Goal: Transaction & Acquisition: Purchase product/service

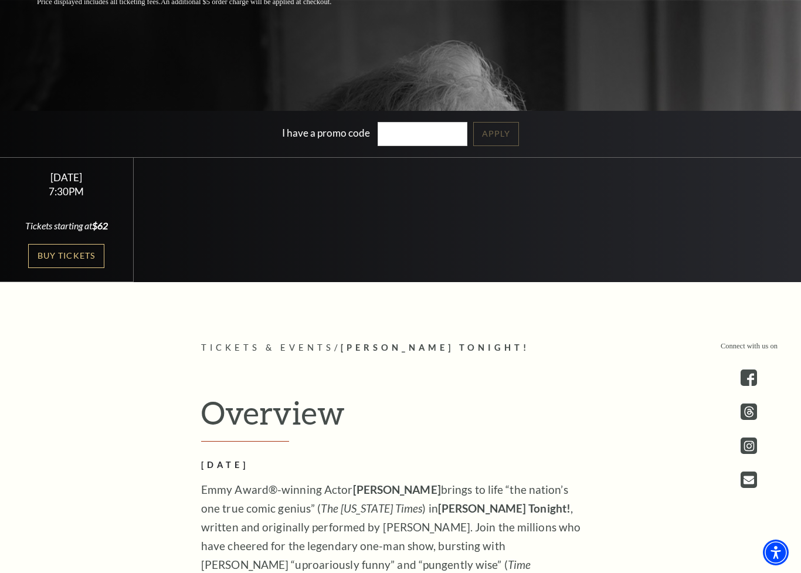
scroll to position [352, 0]
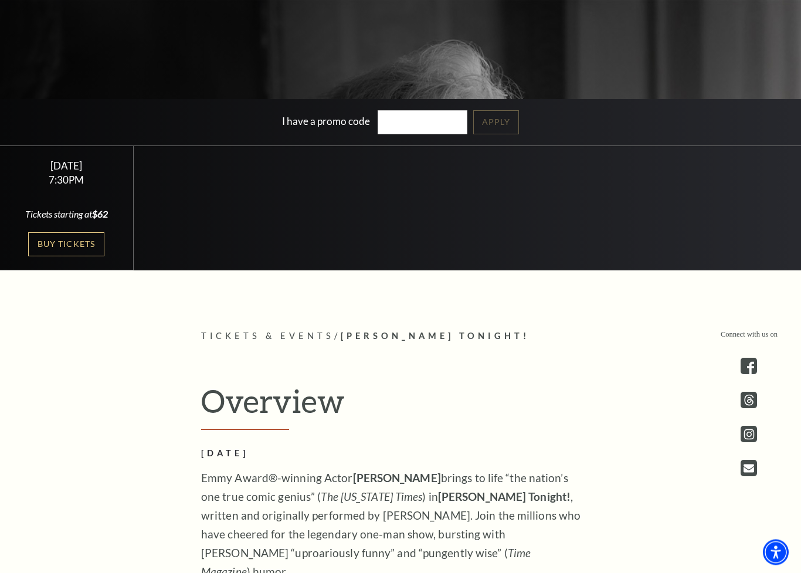
click at [78, 239] on link "Buy Tickets" at bounding box center [66, 245] width 76 height 24
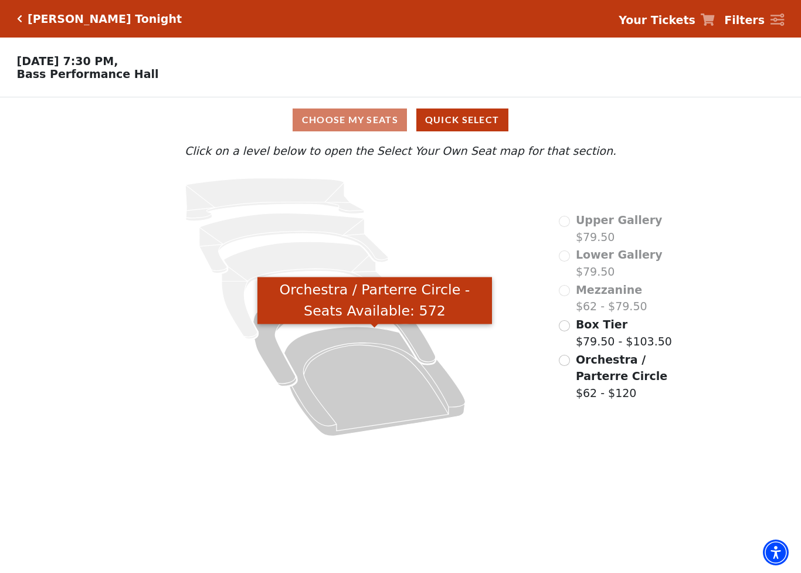
click at [405, 405] on icon "Orchestra / Parterre Circle - Seats Available: 572" at bounding box center [375, 381] width 181 height 109
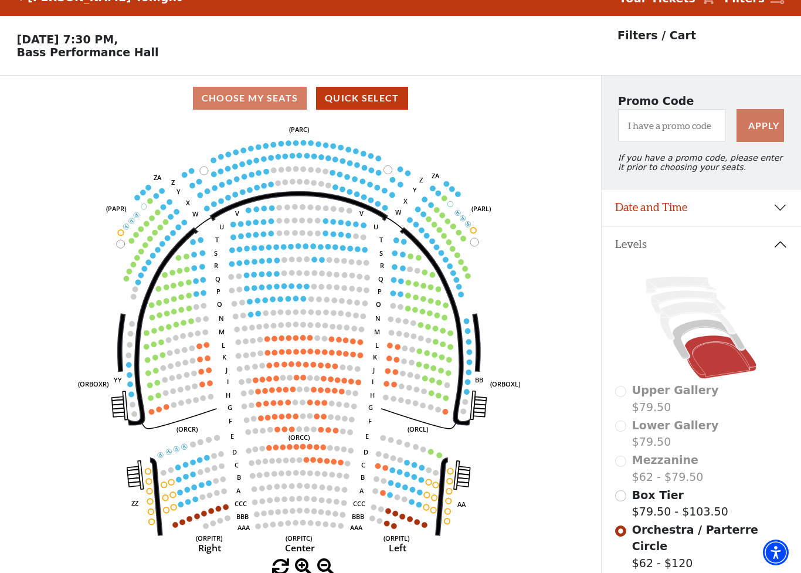
scroll to position [55, 0]
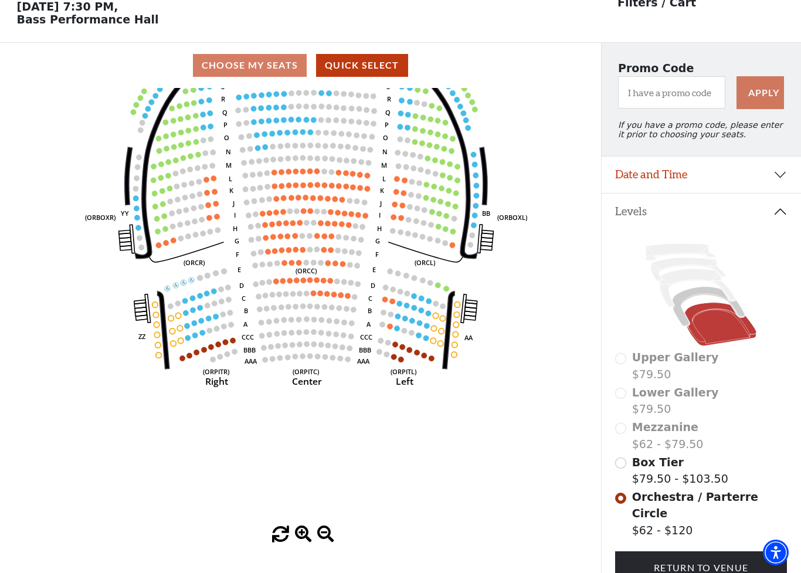
click at [424, 340] on circle at bounding box center [426, 338] width 5 height 5
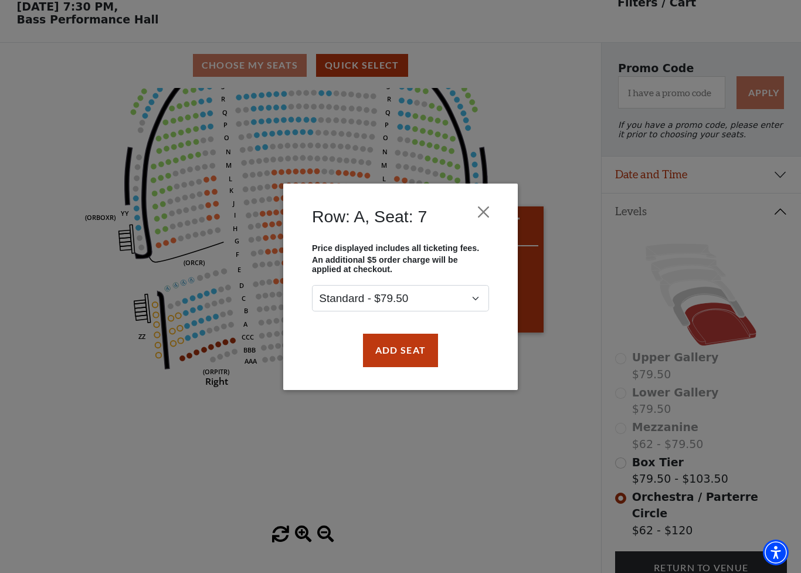
click at [479, 214] on button "Close" at bounding box center [484, 212] width 22 height 22
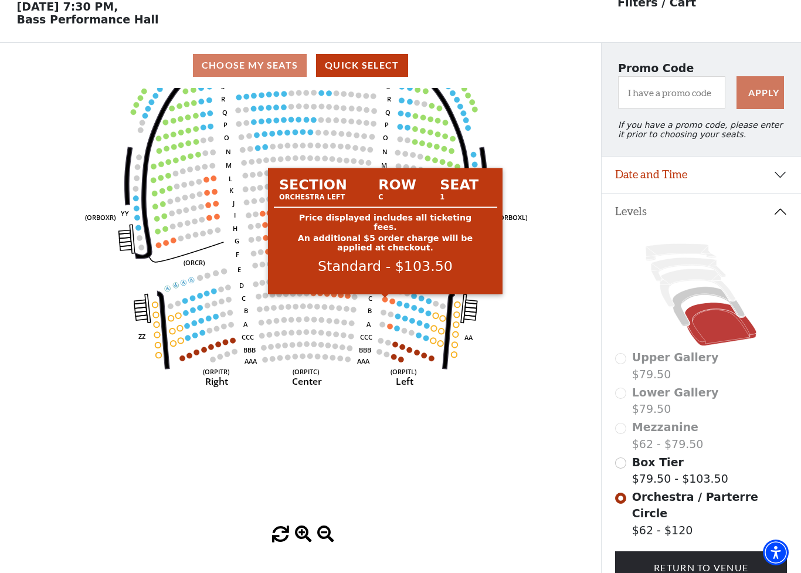
click at [385, 302] on circle at bounding box center [385, 299] width 5 height 5
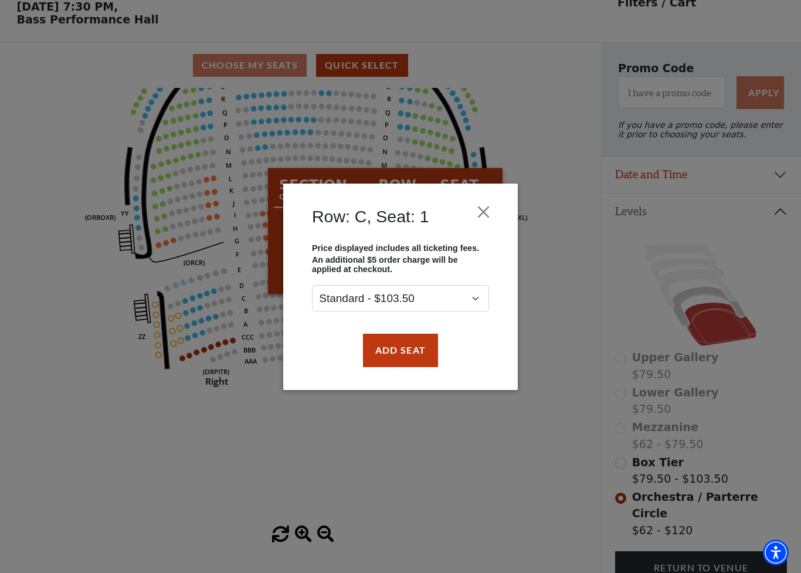
click at [404, 360] on button "Add Seat" at bounding box center [400, 350] width 75 height 33
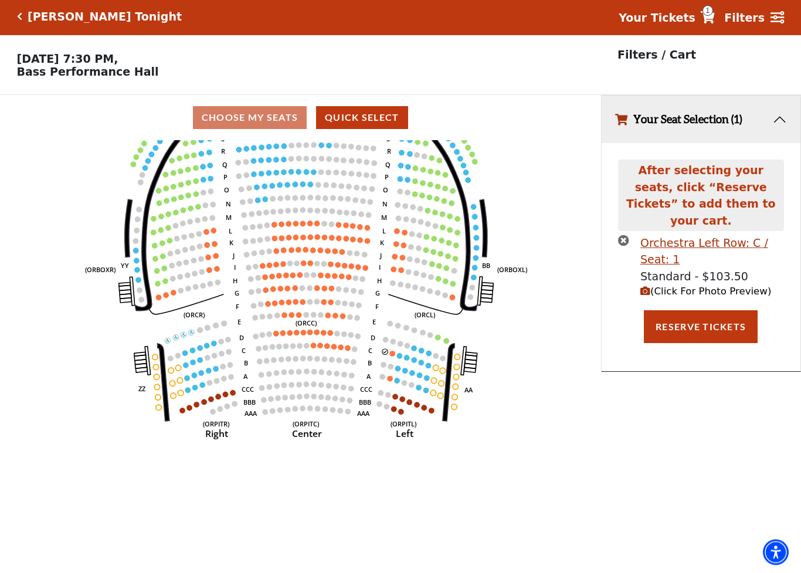
scroll to position [0, 0]
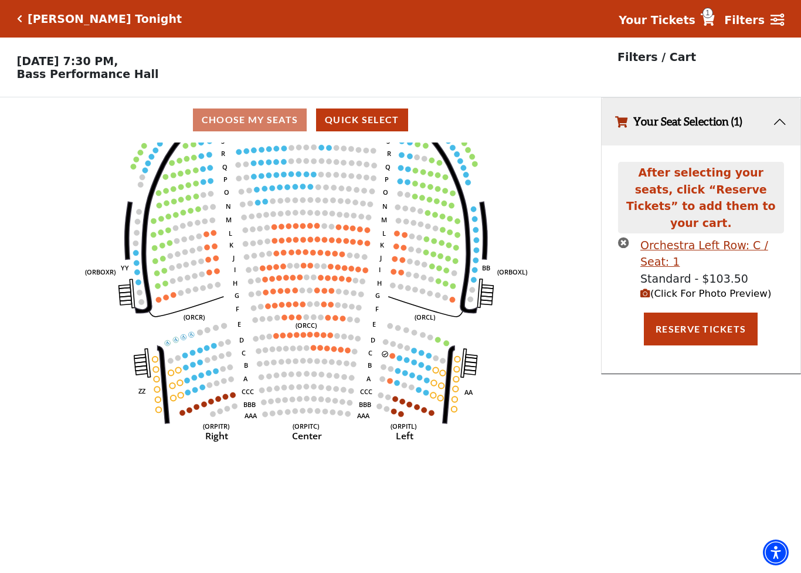
click at [394, 358] on circle at bounding box center [392, 355] width 5 height 5
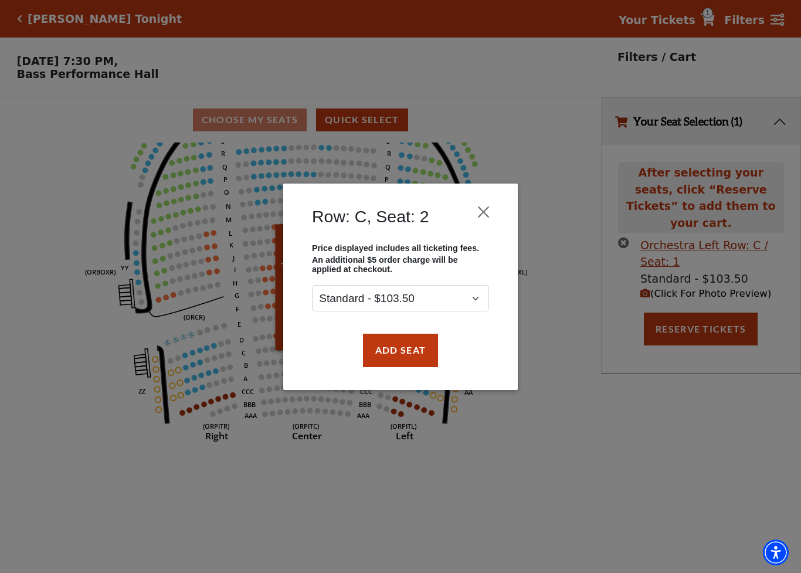
click at [418, 354] on button "Add Seat" at bounding box center [400, 350] width 75 height 33
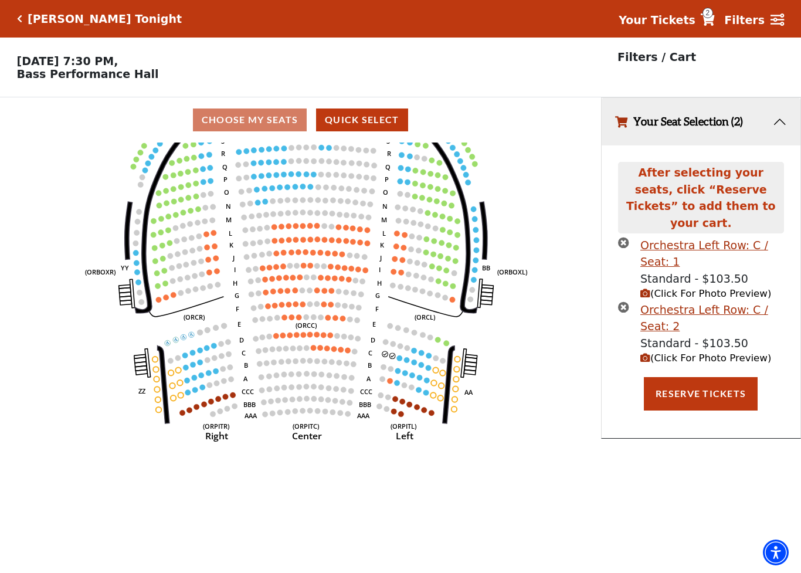
click at [717, 377] on button "Reserve Tickets" at bounding box center [701, 393] width 114 height 33
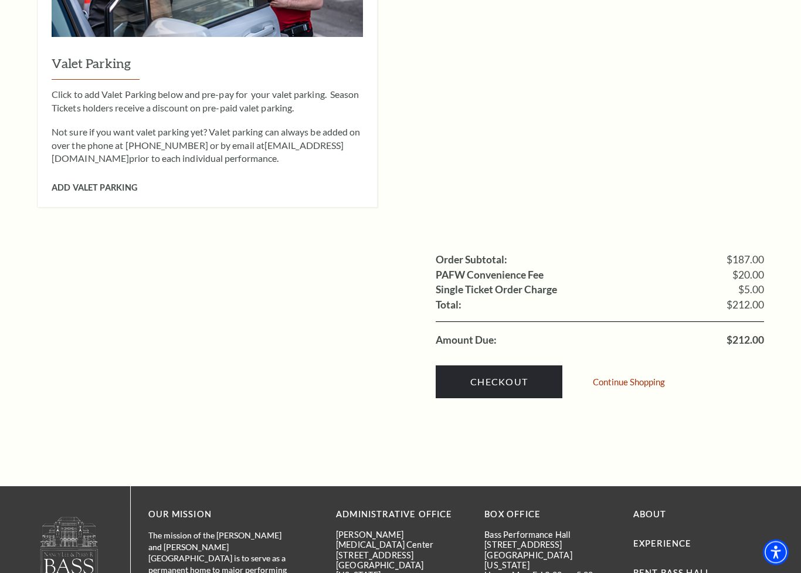
scroll to position [989, 0]
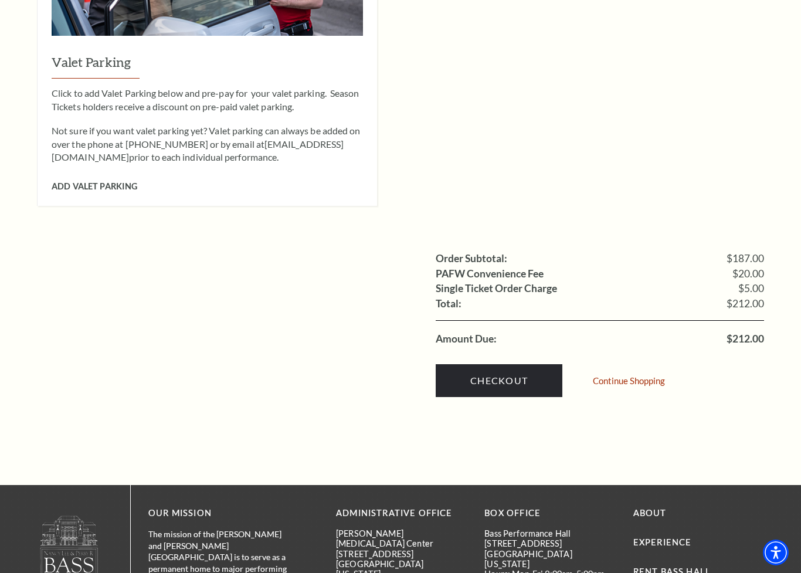
click at [109, 181] on span "Add Valet Parking" at bounding box center [95, 186] width 86 height 10
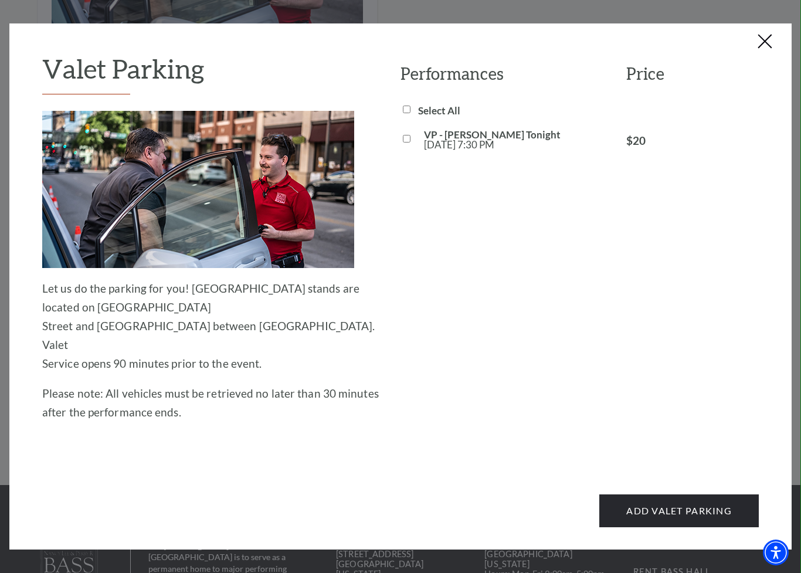
click at [403, 137] on input "VP - [PERSON_NAME] Tonight [DATE] 7:30 PM" at bounding box center [407, 139] width 8 height 8
checkbox input "true"
click at [693, 495] on button "Add Valet Parking" at bounding box center [680, 511] width 160 height 33
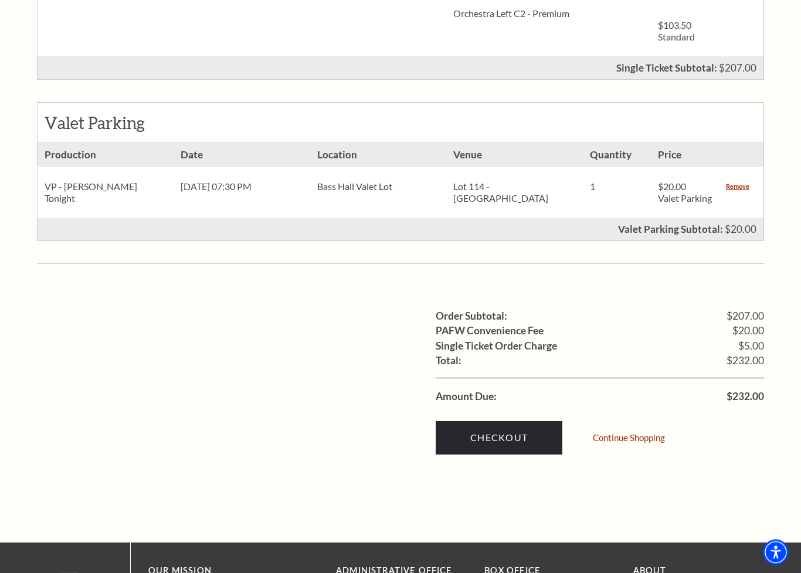
scroll to position [668, 0]
click at [509, 421] on link "Checkout" at bounding box center [499, 437] width 127 height 33
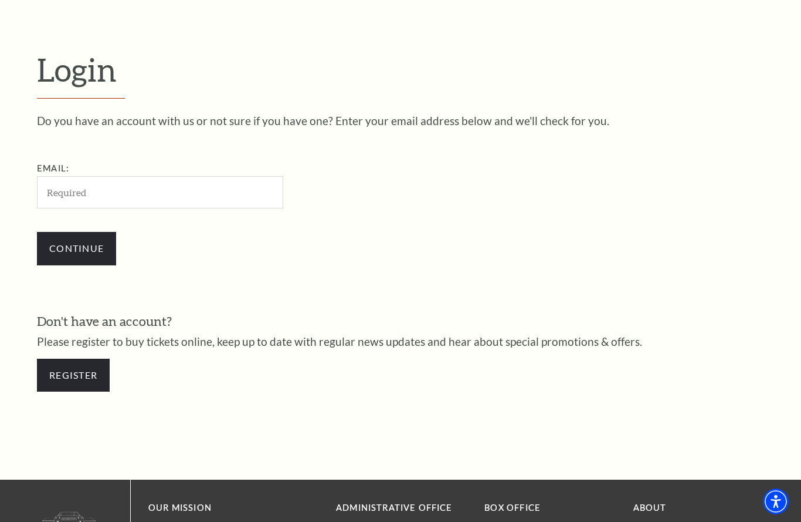
scroll to position [329, 0]
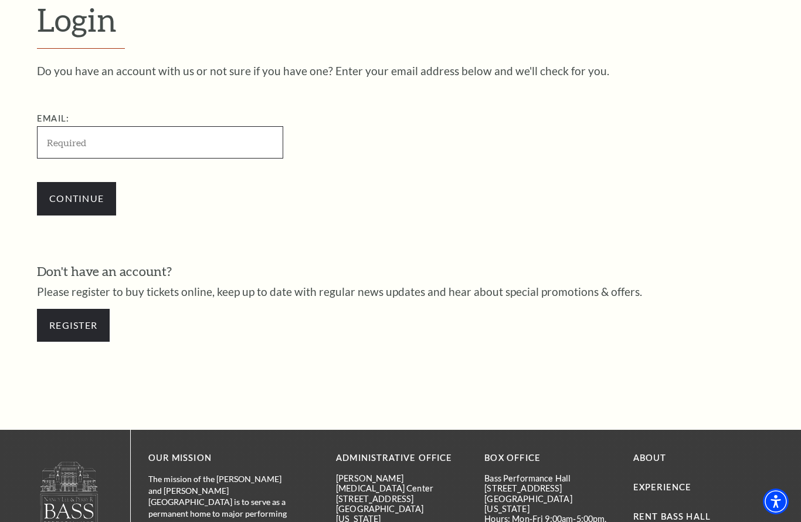
click at [120, 137] on input "Email:" at bounding box center [160, 142] width 246 height 32
type input "gsshelton1954@outlook.com"
click at [87, 195] on input "Continue" at bounding box center [76, 198] width 79 height 33
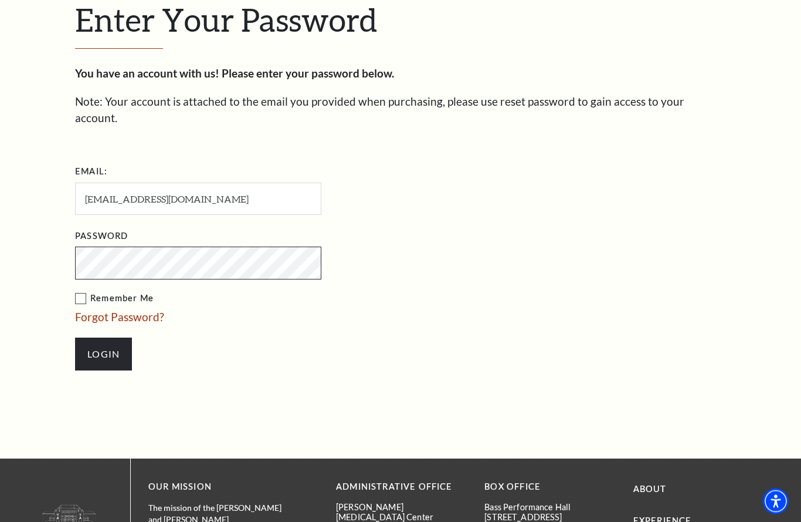
scroll to position [340, 0]
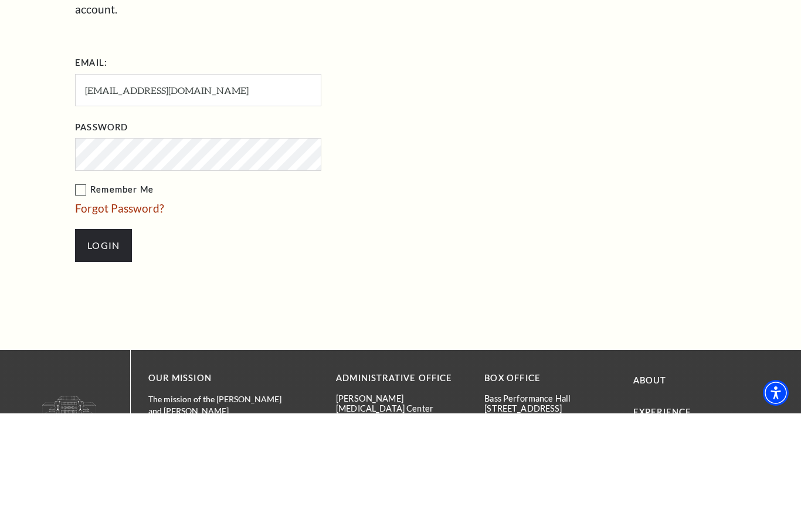
click at [86, 291] on label "Remember Me" at bounding box center [257, 298] width 364 height 15
click at [0, 0] on input "Remember Me" at bounding box center [0, 0] width 0 height 0
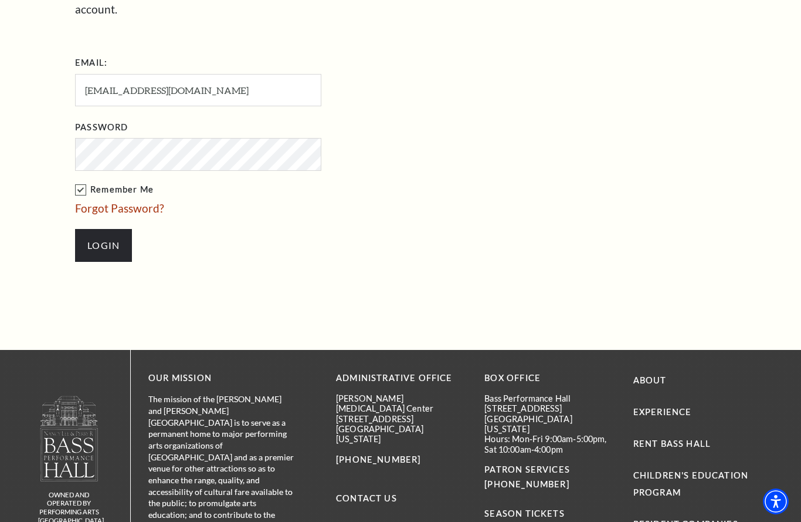
click at [105, 230] on input "Login" at bounding box center [103, 245] width 57 height 33
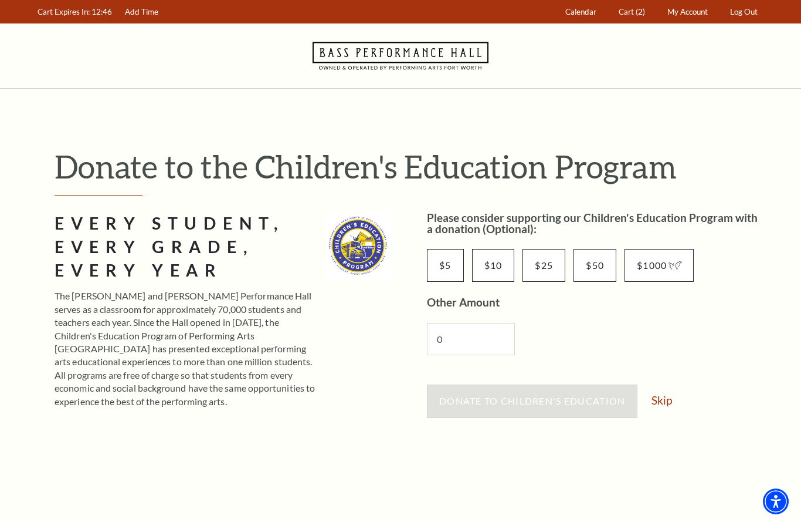
click at [663, 396] on link "Skip" at bounding box center [662, 399] width 21 height 11
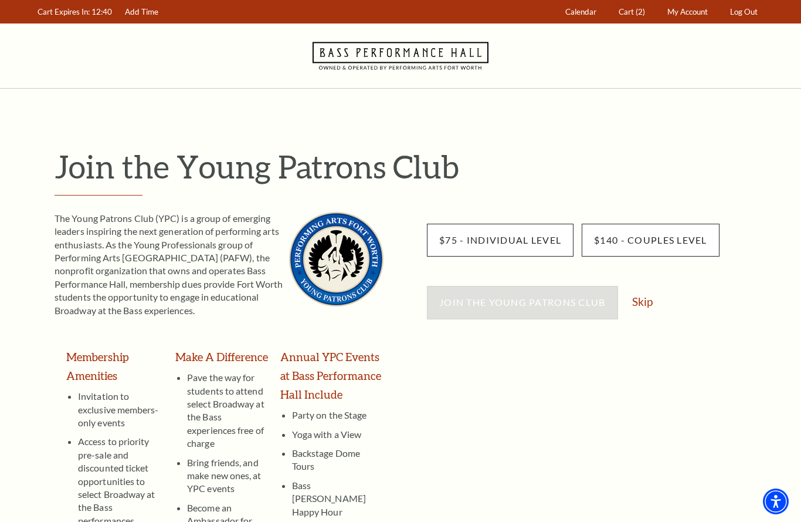
click at [646, 299] on link "Skip" at bounding box center [642, 301] width 21 height 11
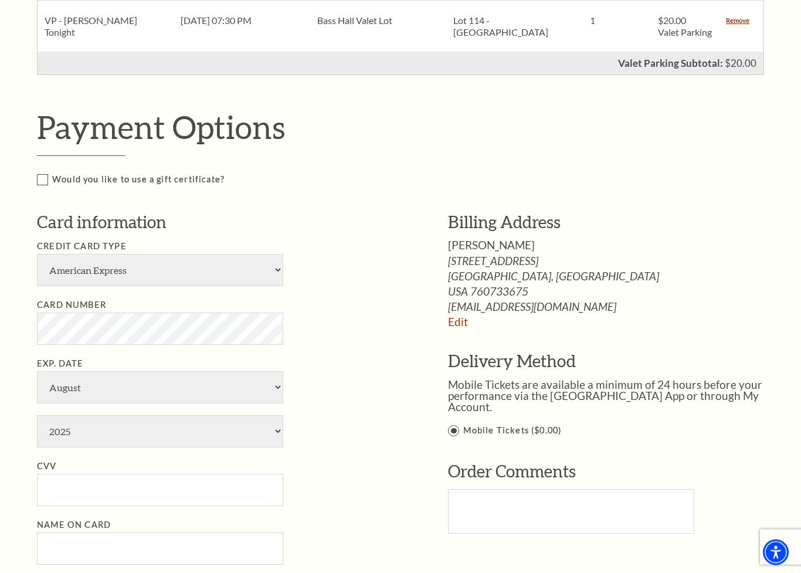
scroll to position [605, 0]
click at [272, 268] on select "American Express Visa Master Card Discover" at bounding box center [160, 270] width 246 height 32
select select "24"
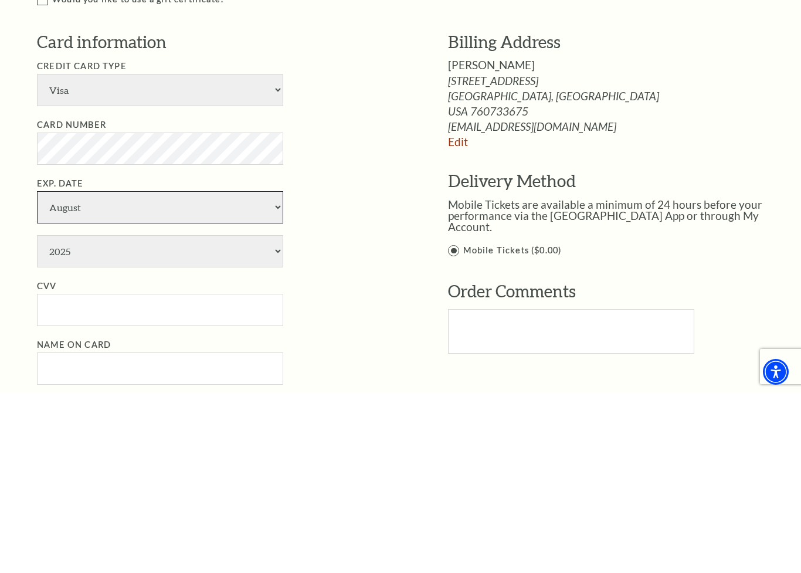
click at [273, 372] on select "January February March April May June July August September October November De…" at bounding box center [160, 388] width 246 height 32
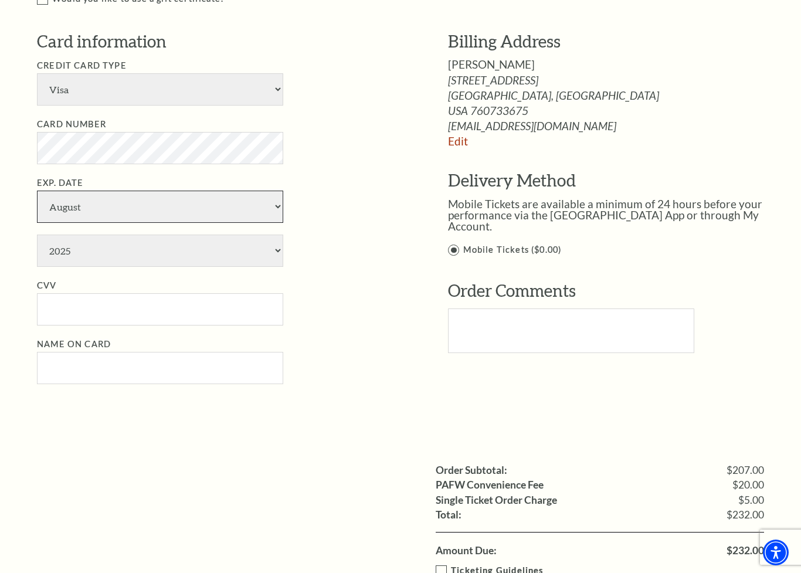
select select "5"
click at [274, 235] on select "2025 2026 2027 2028 2029 2030 2031 2032 2033 2034" at bounding box center [160, 251] width 246 height 32
select select "2029"
click at [135, 293] on input "CVV" at bounding box center [160, 309] width 246 height 32
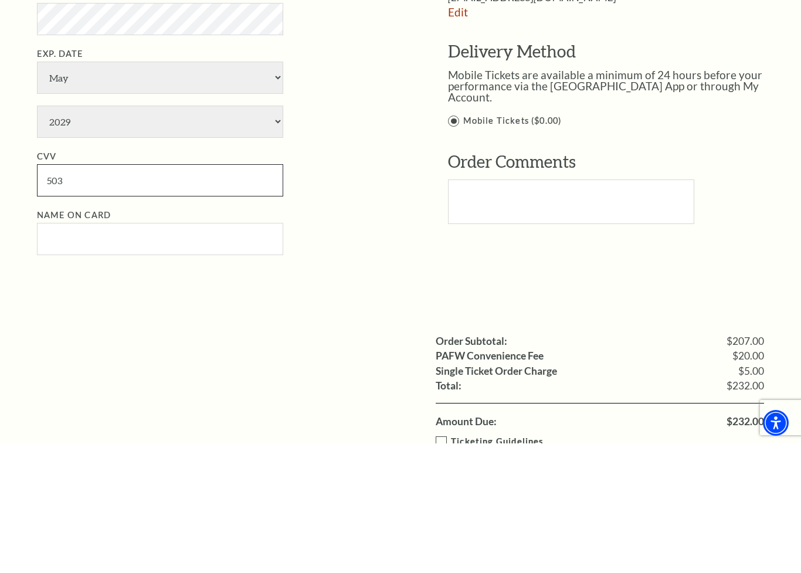
type input "503"
click at [107, 353] on input "Name on Card" at bounding box center [160, 369] width 246 height 32
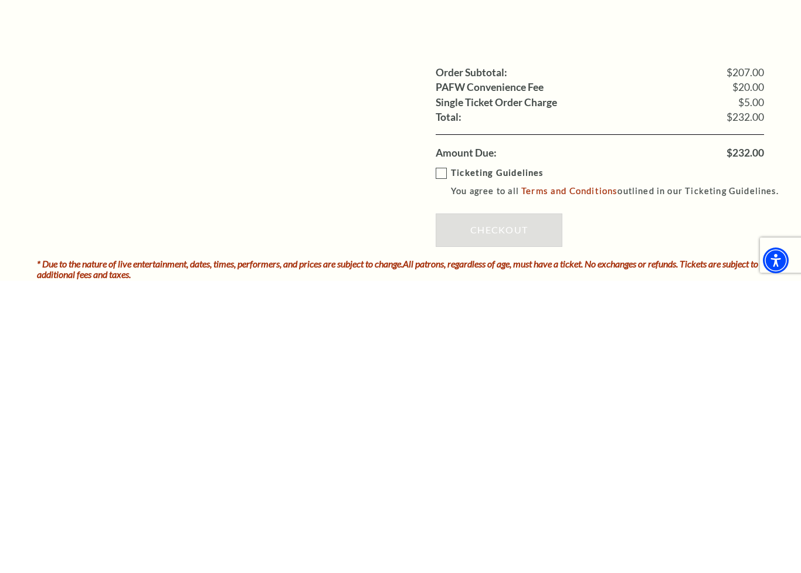
scroll to position [892, 0]
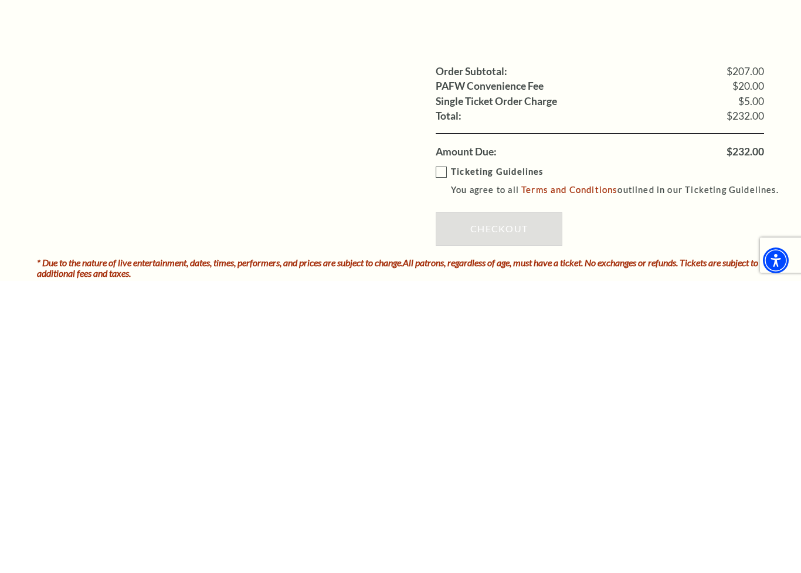
type input "Glenda Shelton"
click at [445, 457] on label "Ticketing Guidelines You agree to all Terms and Conditions outlined in our Tick…" at bounding box center [613, 473] width 354 height 32
click at [0, 0] on input "Ticketing Guidelines You agree to all Terms and Conditions outlined in our Tick…" at bounding box center [0, 0] width 0 height 0
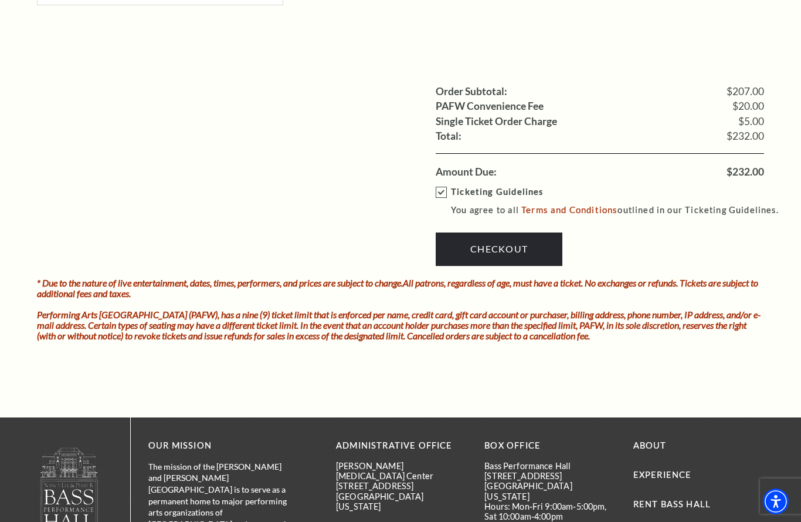
scroll to position [1163, 0]
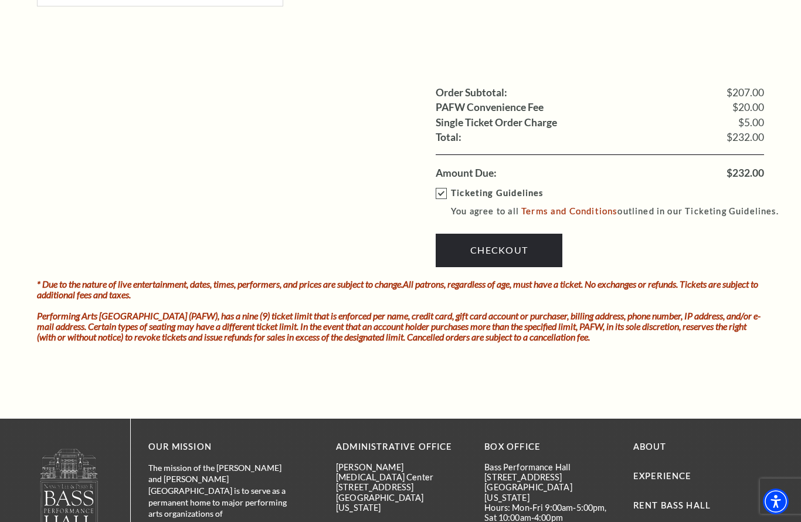
click at [508, 233] on link "Checkout" at bounding box center [499, 249] width 127 height 33
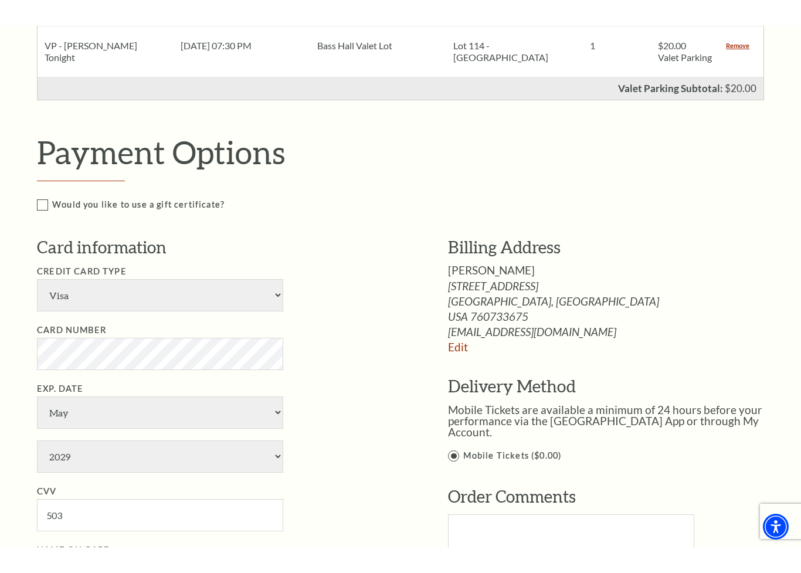
scroll to position [607, 0]
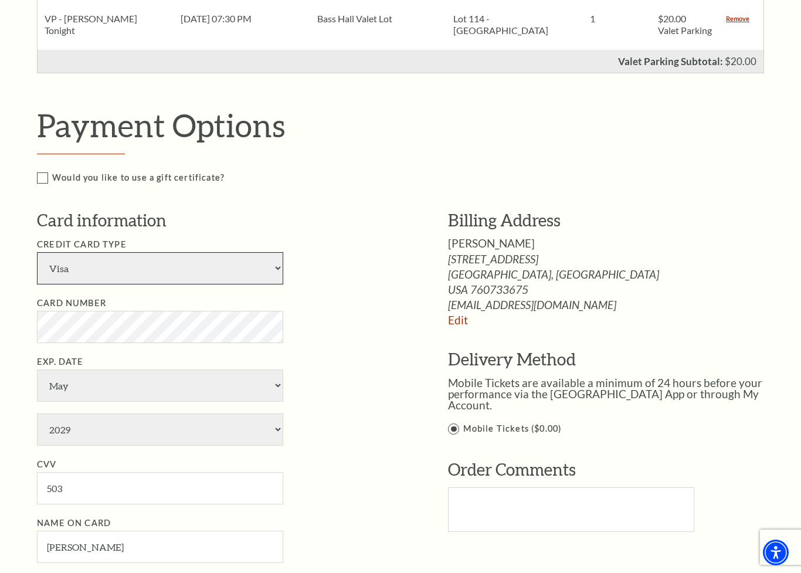
click at [263, 276] on select "American Express Visa Master Card Discover" at bounding box center [160, 268] width 246 height 32
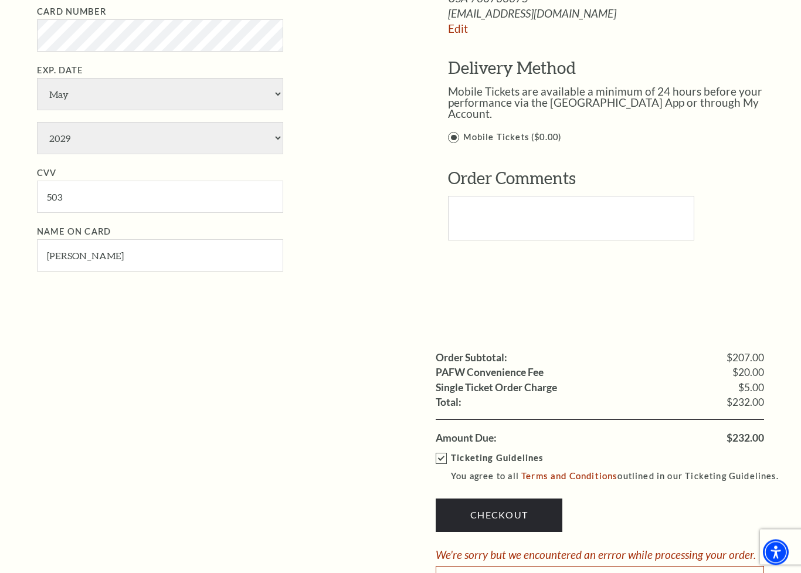
scroll to position [898, 0]
click at [510, 499] on link "Checkout" at bounding box center [499, 515] width 127 height 33
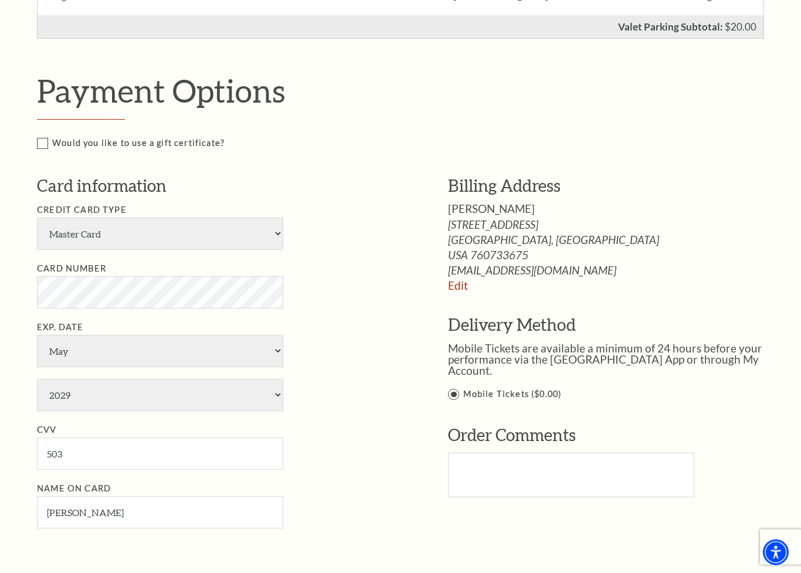
scroll to position [641, 0]
click at [267, 227] on select "American Express Visa Master Card Discover" at bounding box center [160, 234] width 246 height 32
select select "24"
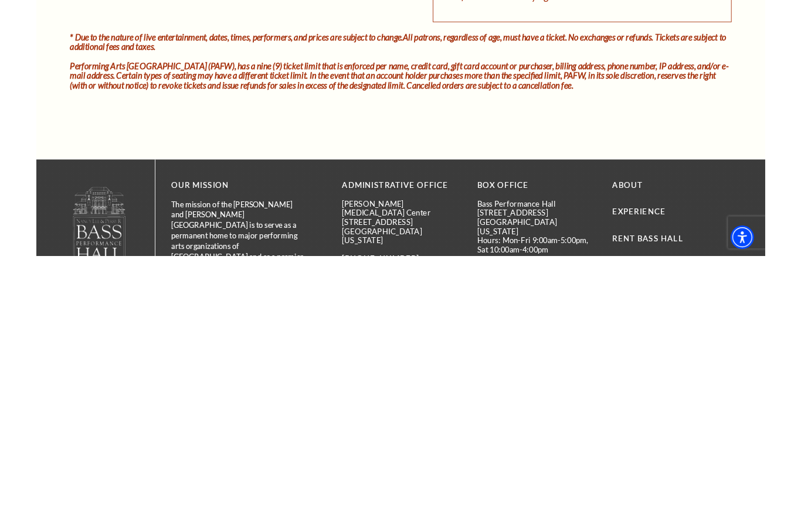
scroll to position [1217, 0]
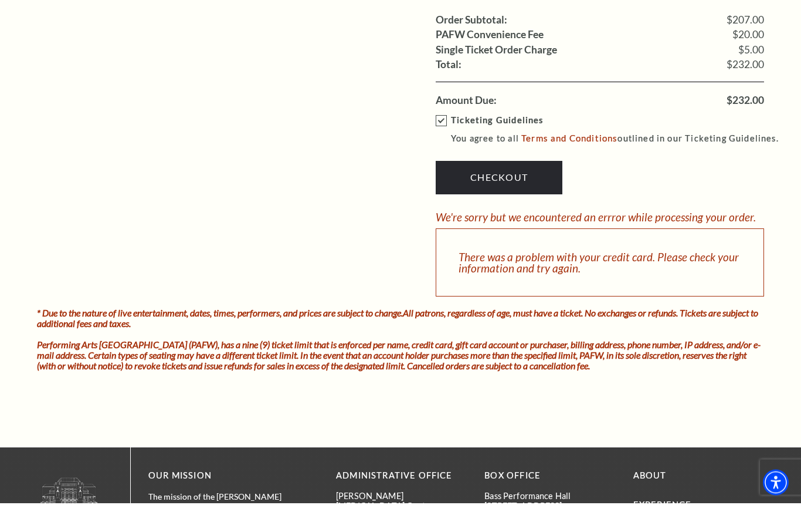
click at [519, 180] on link "Checkout" at bounding box center [499, 196] width 127 height 33
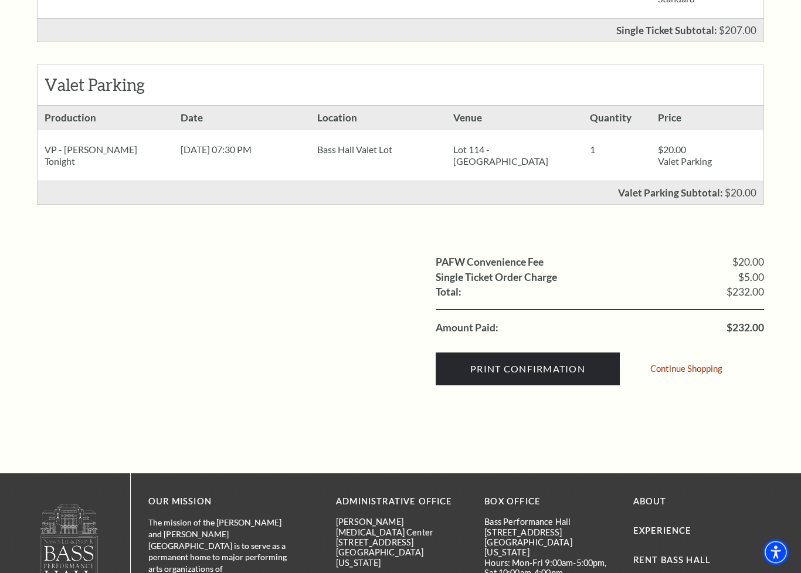
click at [547, 381] on input "Print Confirmation" at bounding box center [528, 369] width 184 height 33
click at [574, 370] on input "Print Confirmation" at bounding box center [528, 369] width 184 height 33
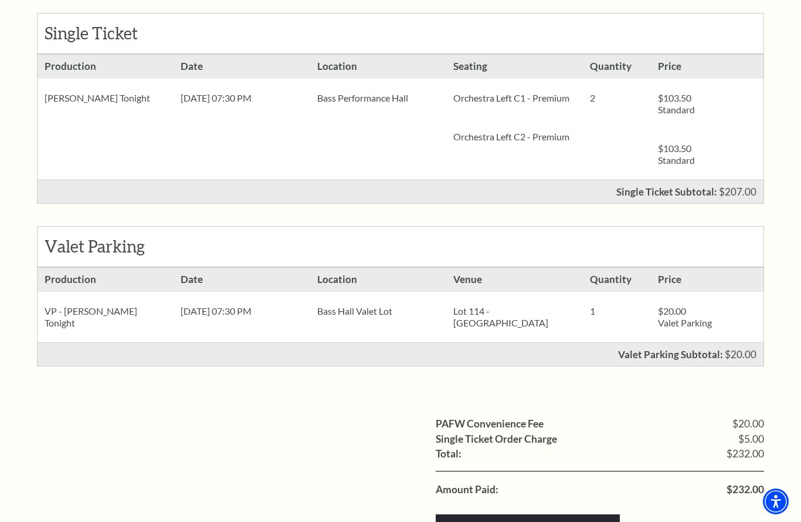
scroll to position [242, 0]
